Goal: Transaction & Acquisition: Download file/media

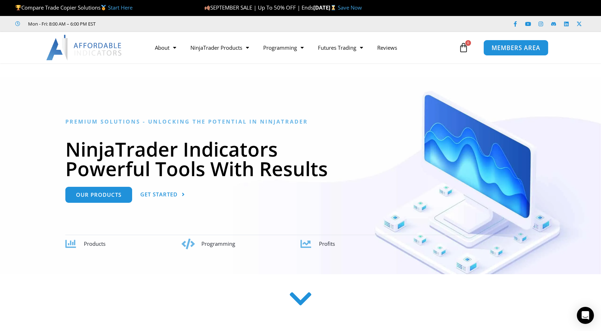
click at [511, 47] on span "MEMBERS AREA" at bounding box center [516, 48] width 49 height 6
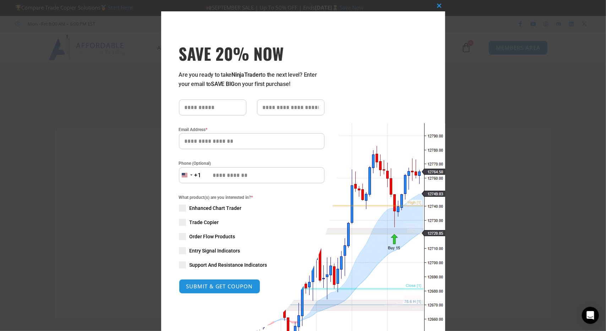
click at [258, 212] on div "What product(s) are you interested in? * Enhanced Chart Trader Trade Copier Ord…" at bounding box center [252, 231] width 146 height 75
click at [437, 8] on button "Close this module" at bounding box center [439, 5] width 11 height 11
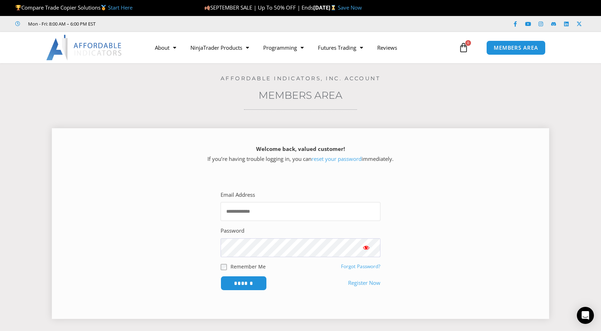
click at [252, 216] on input "Email Address" at bounding box center [301, 211] width 160 height 19
click at [239, 217] on input "Email Address" at bounding box center [301, 211] width 160 height 19
type input "**********"
click at [243, 285] on input "******" at bounding box center [244, 283] width 49 height 15
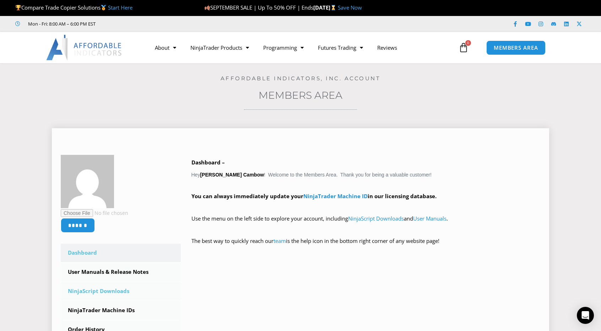
click at [114, 293] on link "NinjaScript Downloads" at bounding box center [121, 291] width 120 height 18
click at [100, 292] on link "NinjaScript Downloads" at bounding box center [121, 291] width 120 height 18
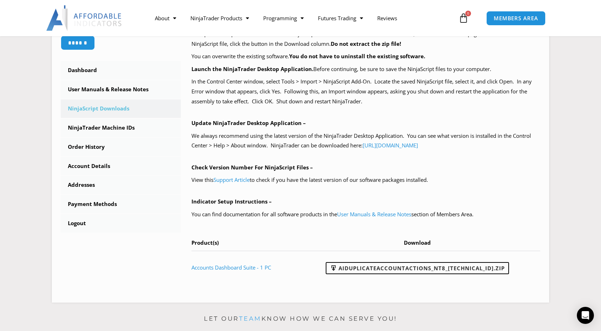
scroll to position [178, 0]
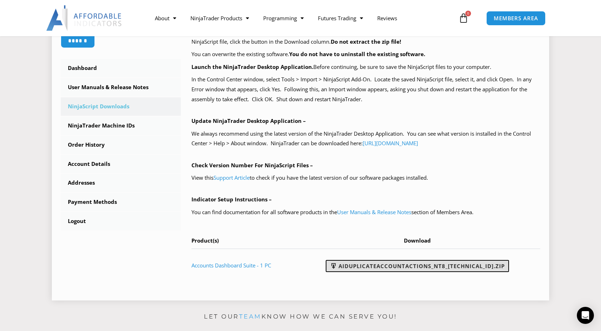
click at [448, 263] on link "AIDuplicateAccountActions_NT8_25.9.10.1.zip" at bounding box center [417, 266] width 183 height 12
